Goal: Information Seeking & Learning: Learn about a topic

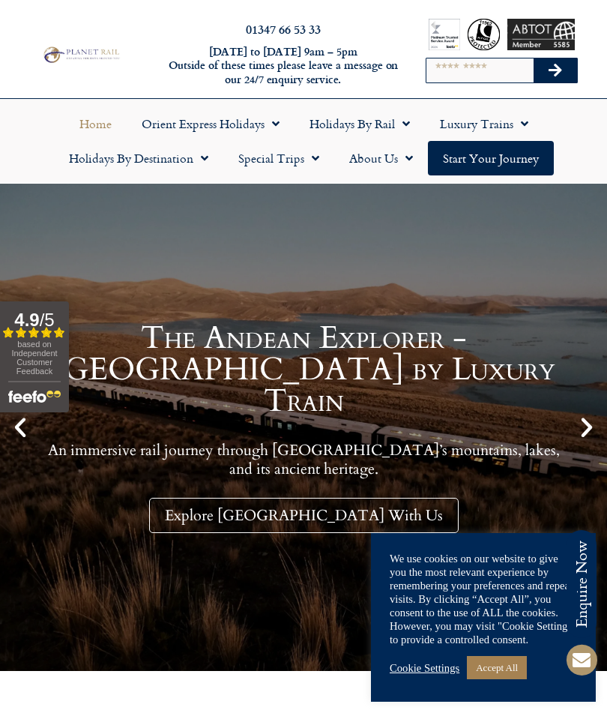
click at [208, 158] on span "Menu" at bounding box center [200, 158] width 15 height 27
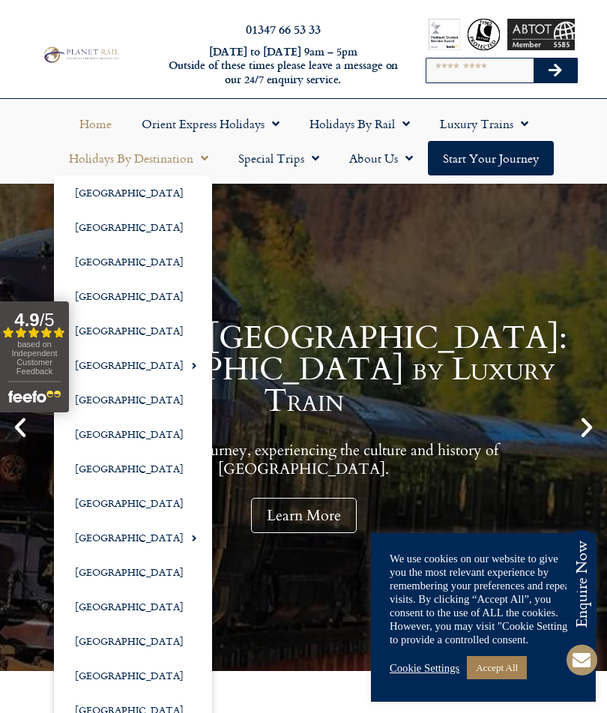
click at [403, 121] on span "Menu" at bounding box center [402, 123] width 15 height 27
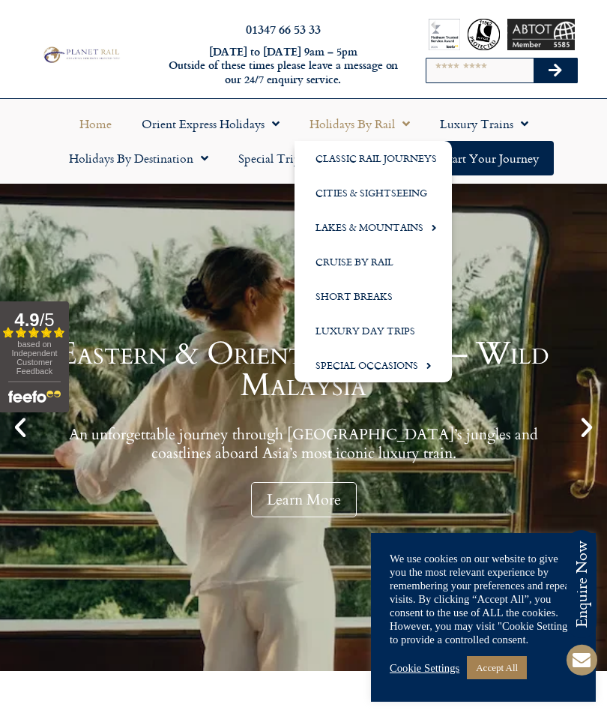
click at [205, 317] on div "Eastern & Oriental Express – Wild Malaysia An unforgettable journey through Mal…" at bounding box center [303, 427] width 607 height 487
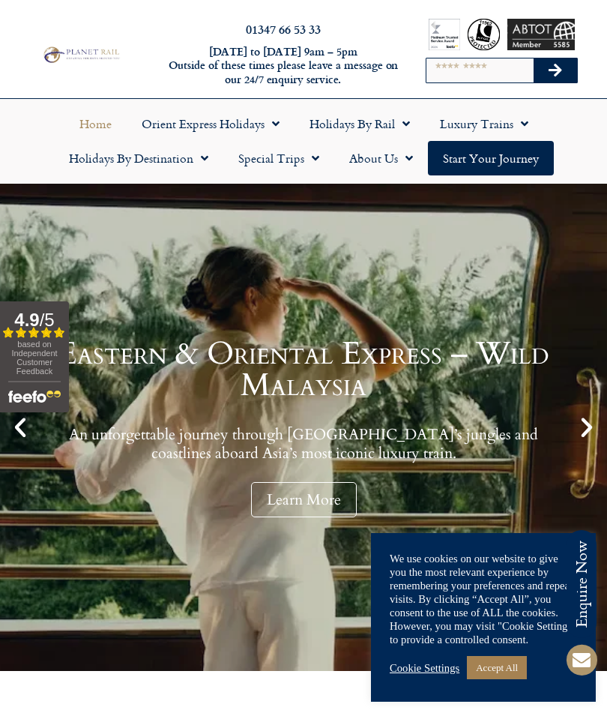
click at [207, 157] on span "Menu" at bounding box center [200, 158] width 15 height 27
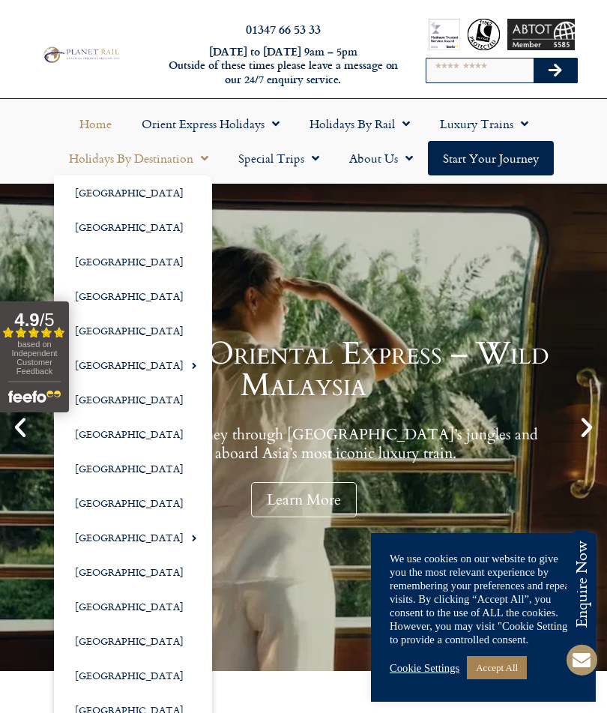
click at [105, 498] on link "[GEOGRAPHIC_DATA]" at bounding box center [133, 503] width 158 height 34
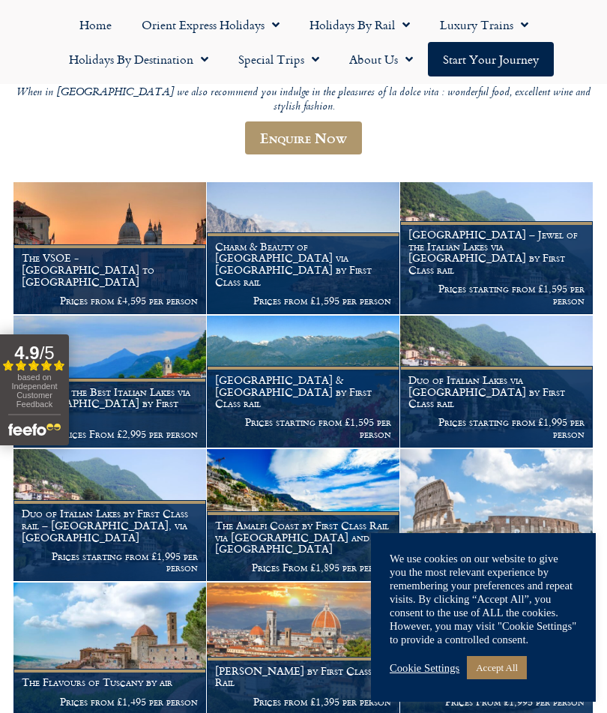
scroll to position [286, 0]
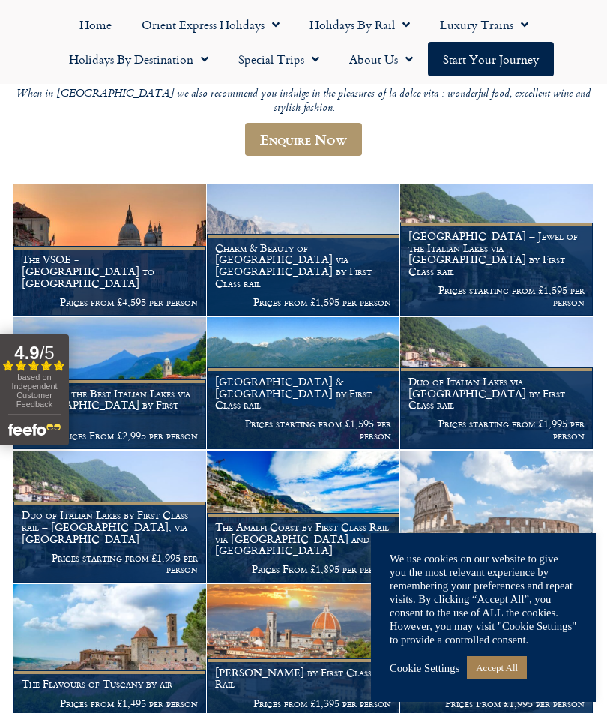
click at [302, 242] on h1 "Charm & Beauty of Lake Garda via Locarno by First Class rail" at bounding box center [303, 265] width 176 height 47
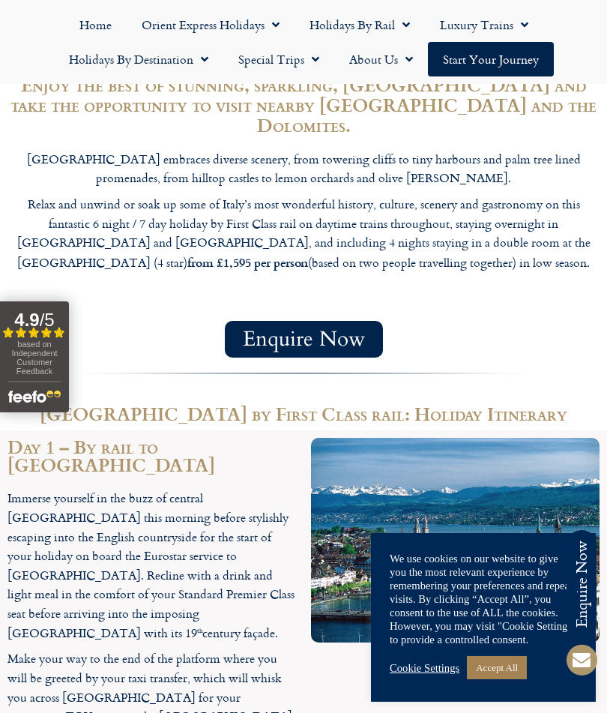
scroll to position [1268, 0]
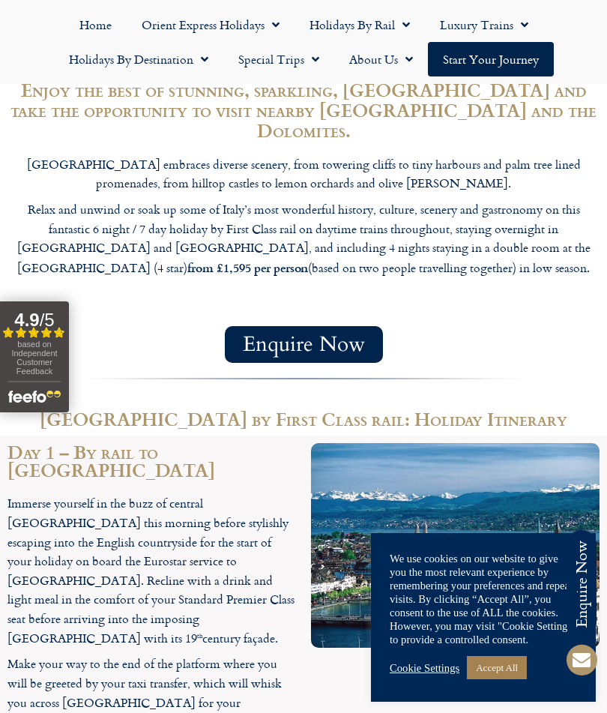
click at [195, 57] on span "Menu" at bounding box center [200, 59] width 15 height 27
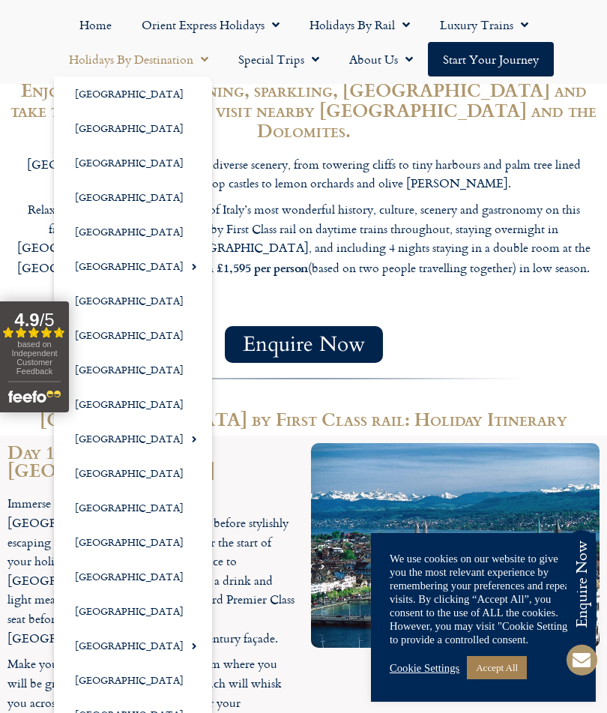
click at [107, 401] on link "[GEOGRAPHIC_DATA]" at bounding box center [133, 404] width 158 height 34
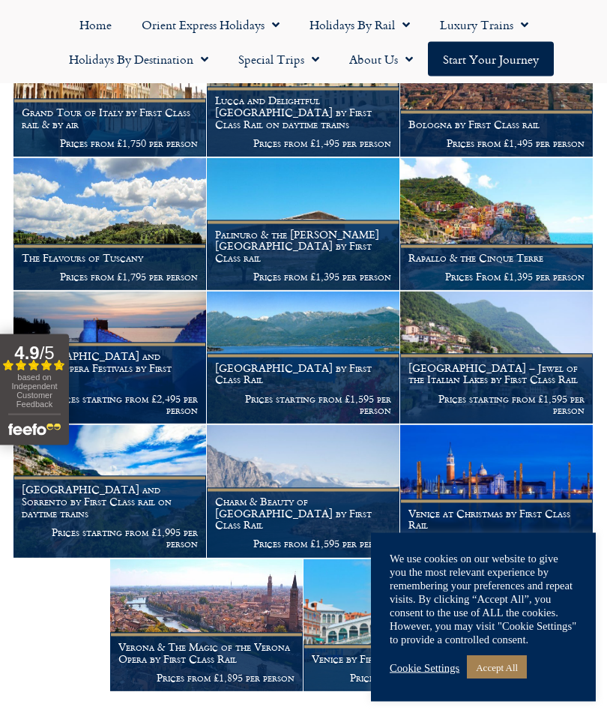
scroll to position [1113, 0]
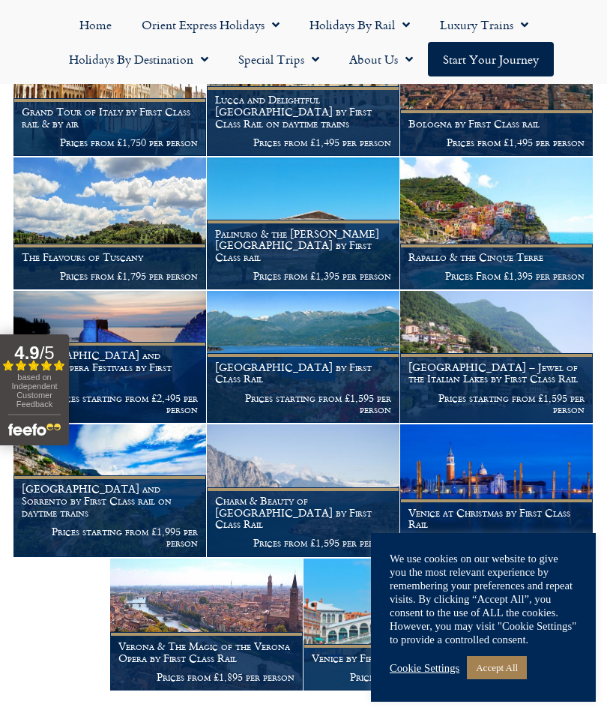
click at [92, 483] on h1 "Rome and Sorrento by First Class rail on daytime trains" at bounding box center [110, 500] width 176 height 35
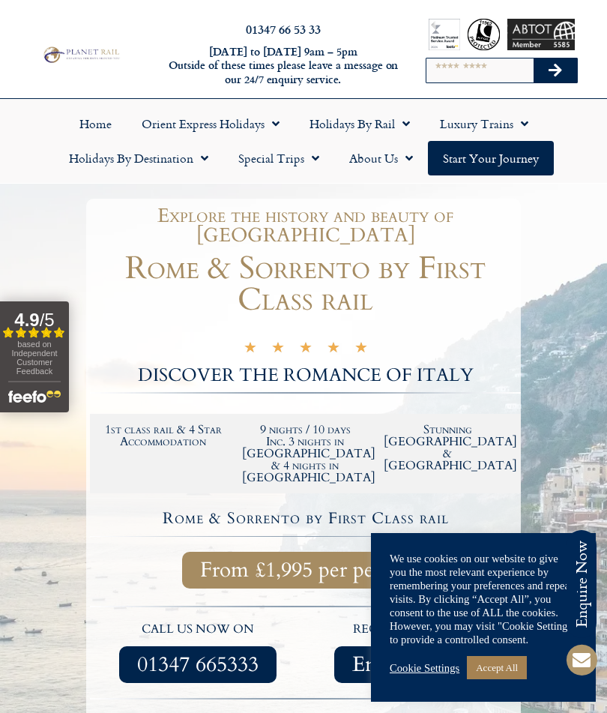
click at [205, 157] on span "Menu" at bounding box center [200, 158] width 15 height 27
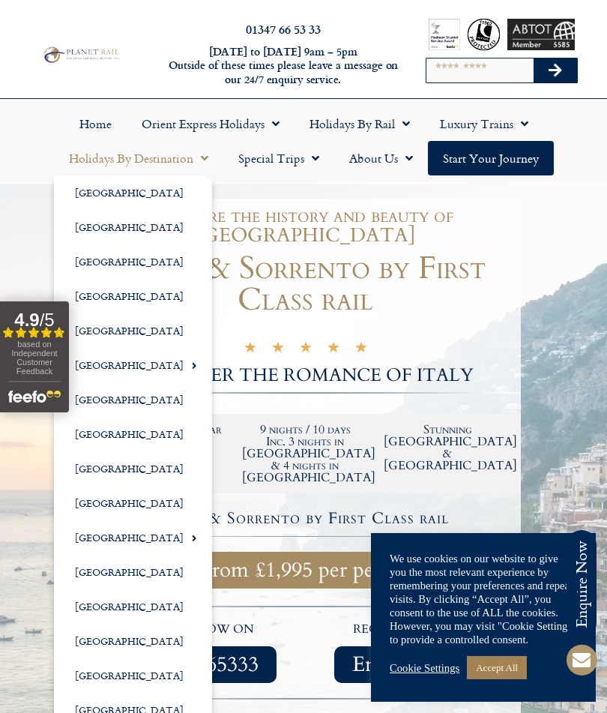
click at [114, 501] on link "[GEOGRAPHIC_DATA]" at bounding box center [133, 503] width 158 height 34
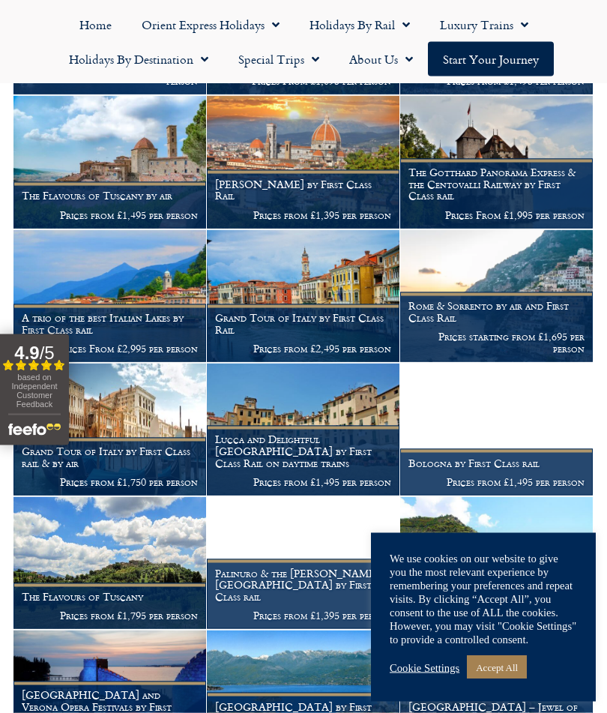
scroll to position [775, 0]
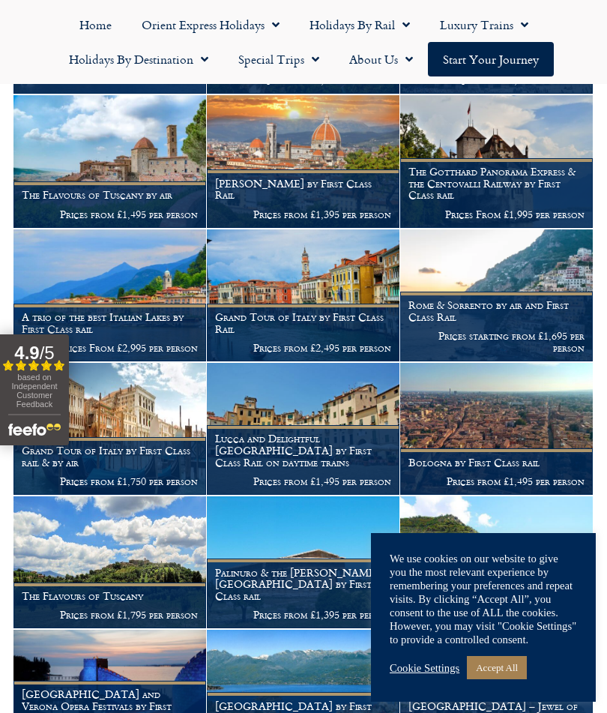
click at [331, 311] on h1 "Grand Tour of Italy by First Class Rail" at bounding box center [303, 323] width 176 height 24
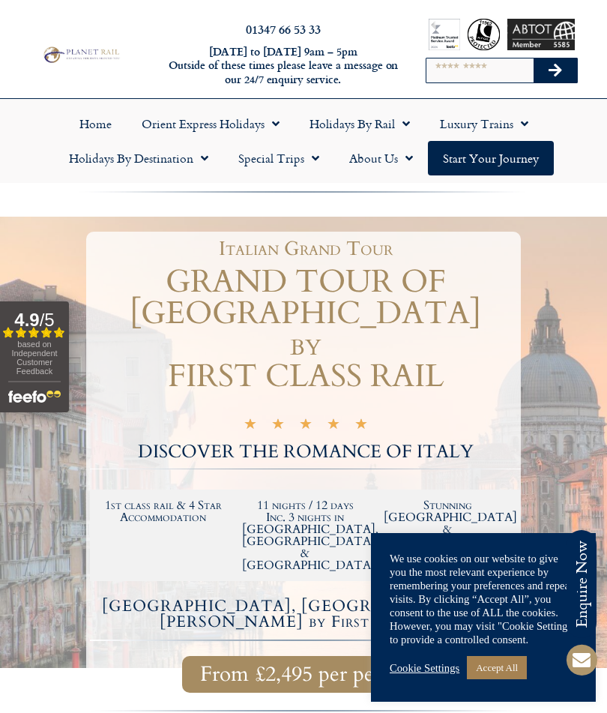
click at [187, 155] on link "Holidays by Destination" at bounding box center [138, 158] width 169 height 34
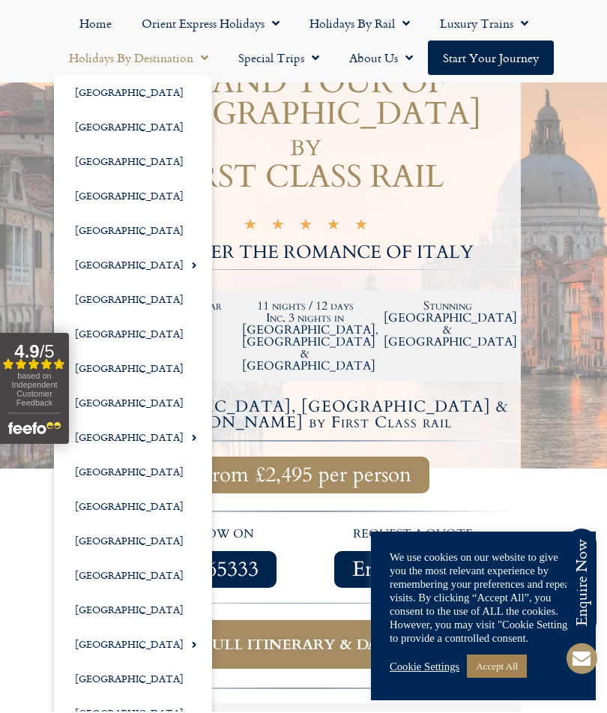
scroll to position [199, 0]
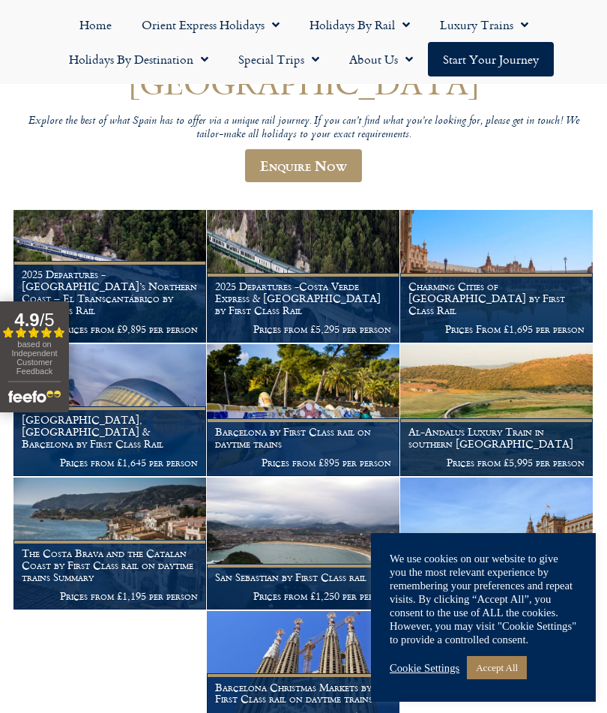
scroll to position [144, 0]
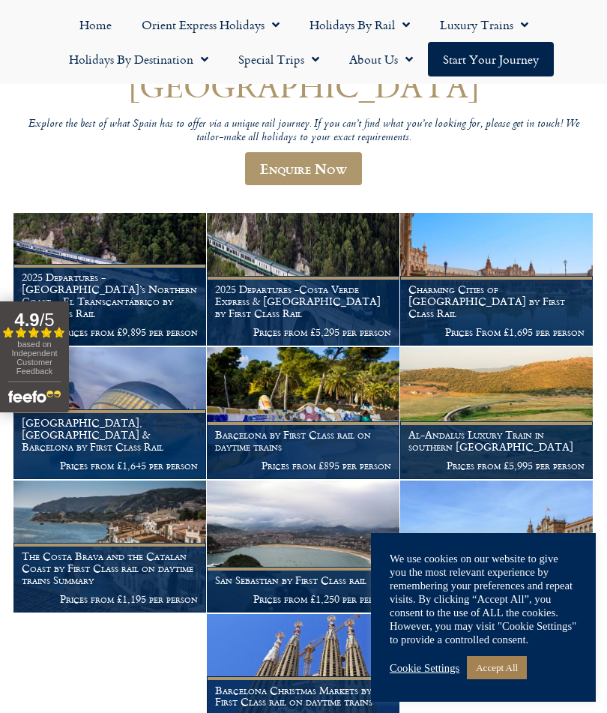
click at [181, 59] on link "Holidays by Destination" at bounding box center [138, 59] width 169 height 34
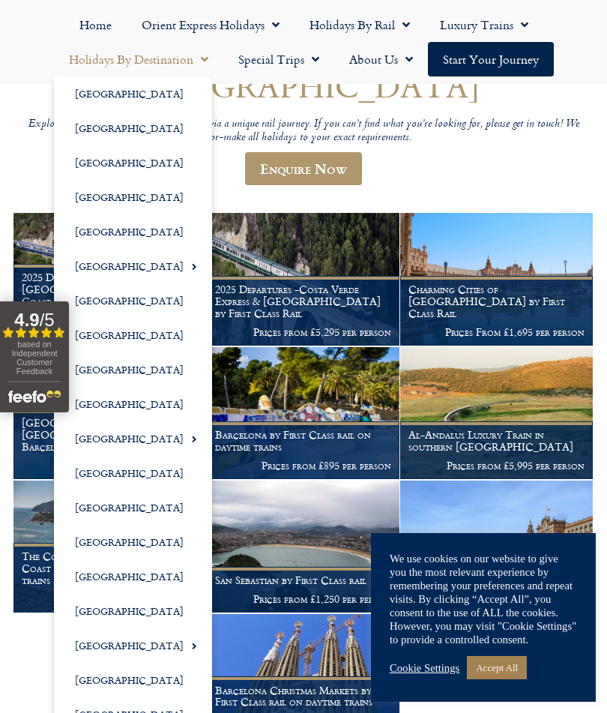
click at [184, 264] on span "Menu" at bounding box center [190, 266] width 13 height 25
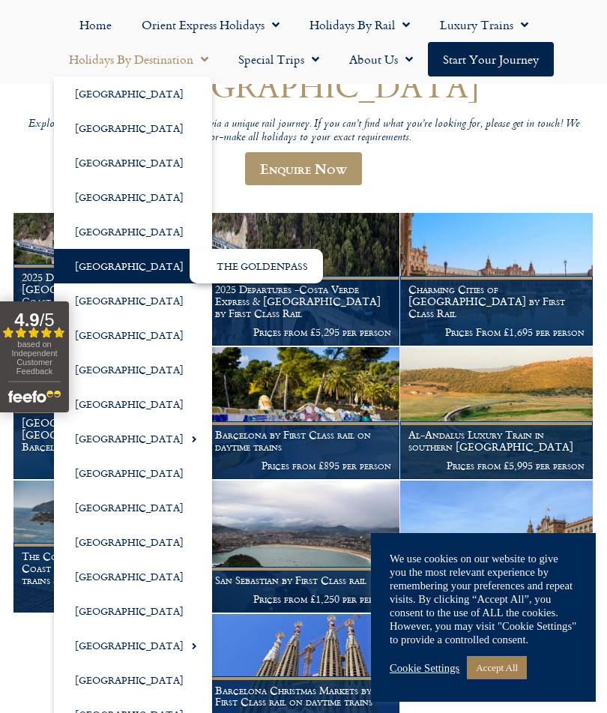
click at [142, 261] on link "[GEOGRAPHIC_DATA]" at bounding box center [133, 266] width 158 height 34
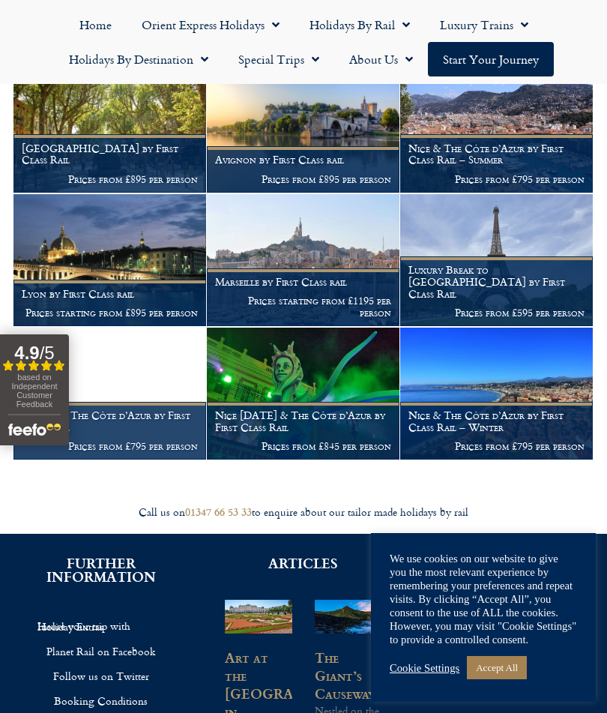
scroll to position [1132, 0]
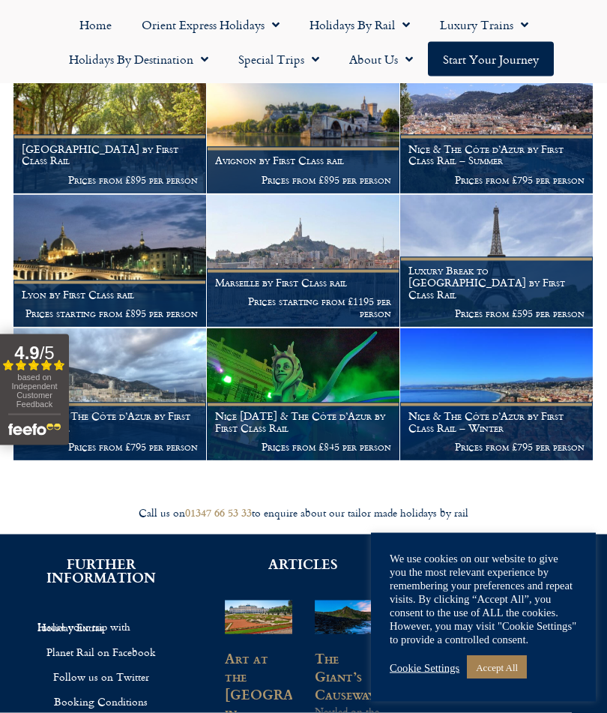
click at [445, 410] on h1 "Nice & The Côte d’Azur by First Class Rail – Winter" at bounding box center [497, 422] width 176 height 24
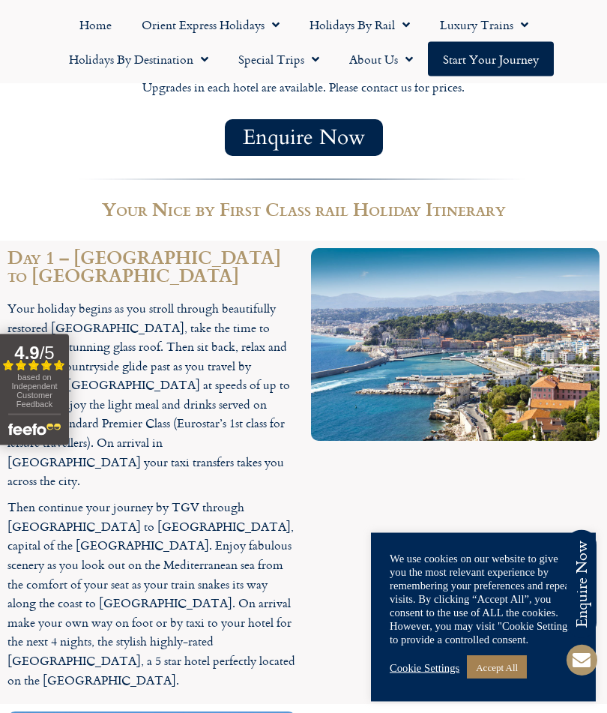
scroll to position [1364, 0]
